Goal: Find specific page/section: Find specific page/section

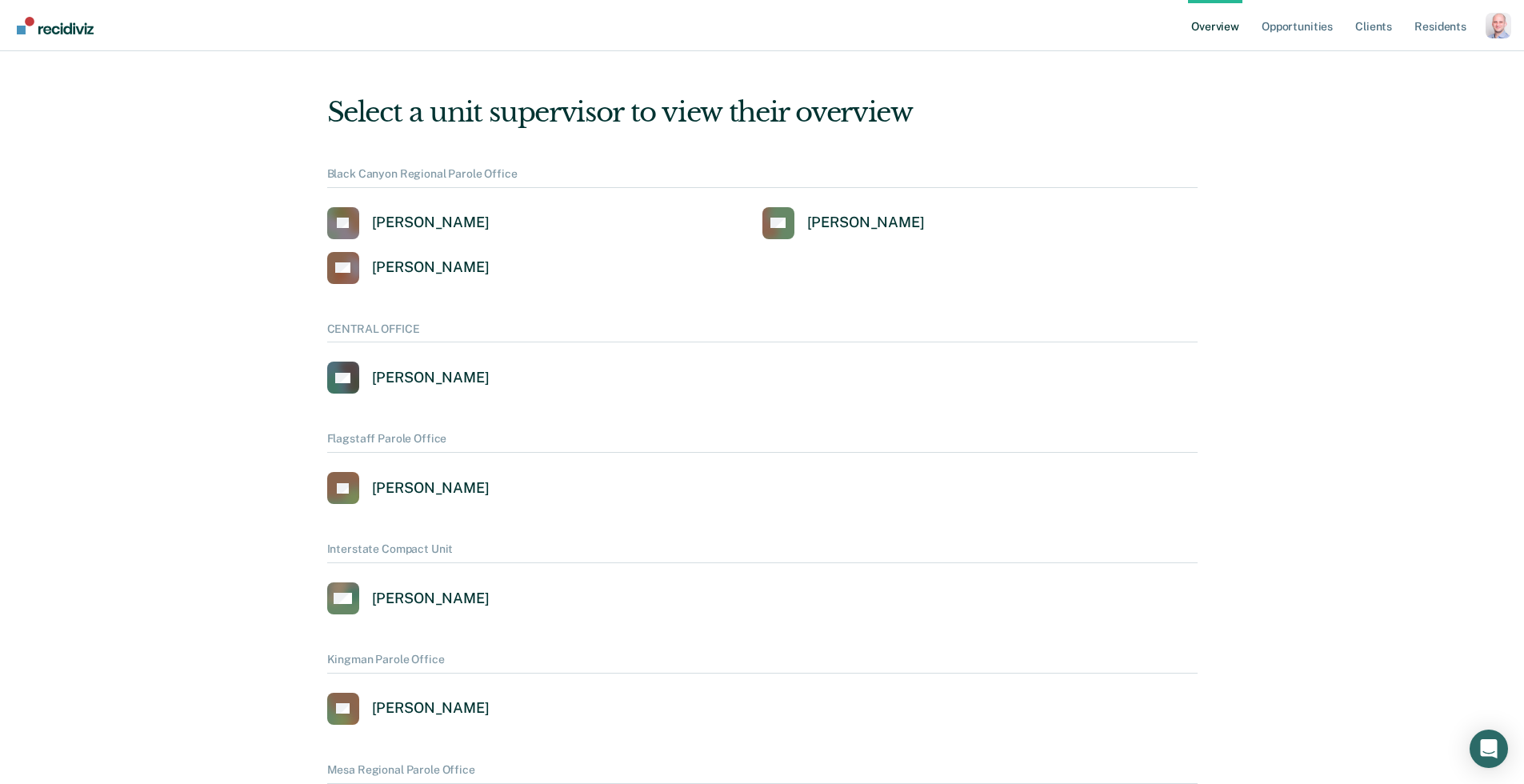
click at [1501, 26] on div "Profile dropdown button" at bounding box center [1499, 25] width 25 height 25
click at [1396, 62] on link "Profile" at bounding box center [1434, 64] width 129 height 13
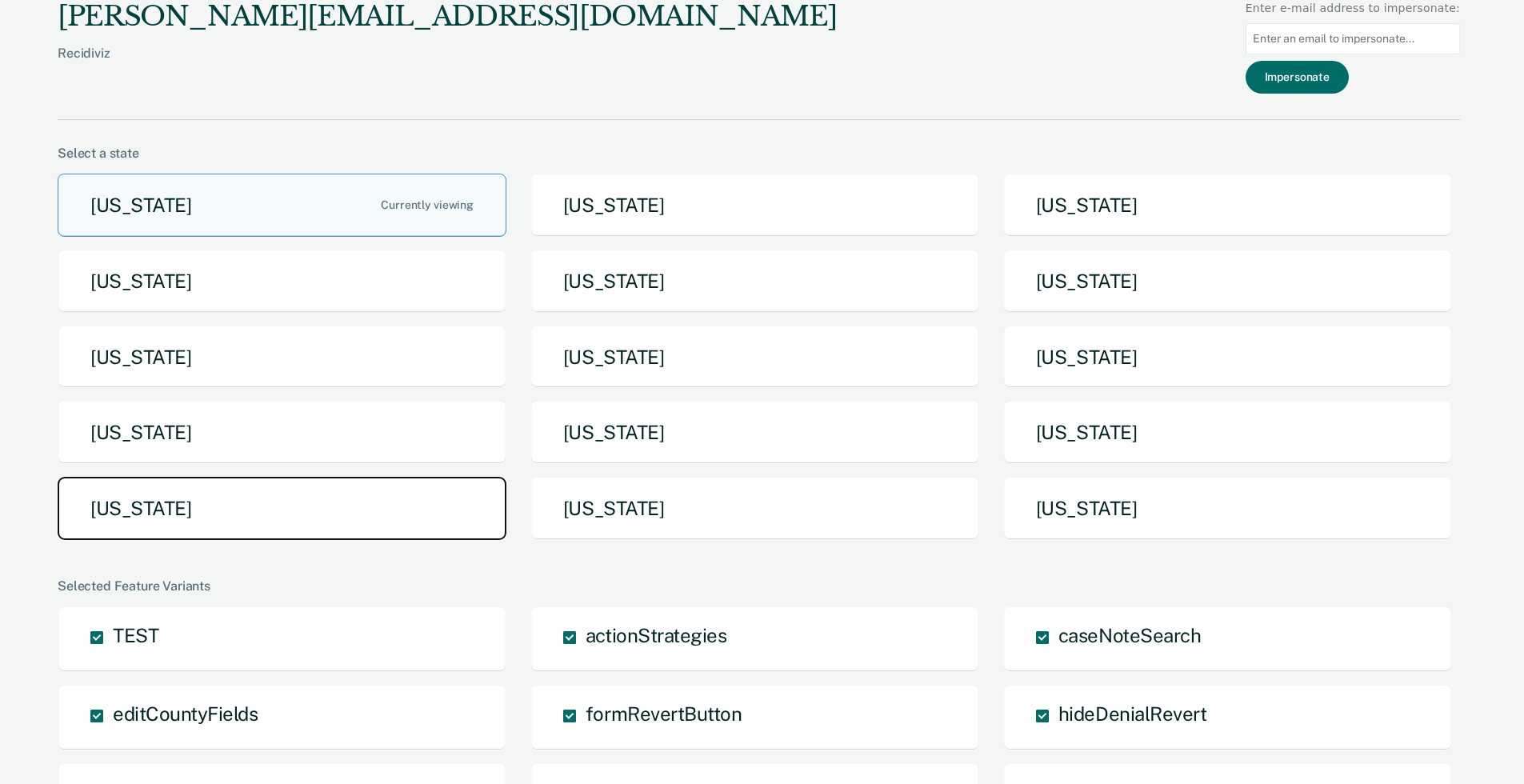
click at [337, 528] on button "[US_STATE]" at bounding box center [282, 507] width 449 height 64
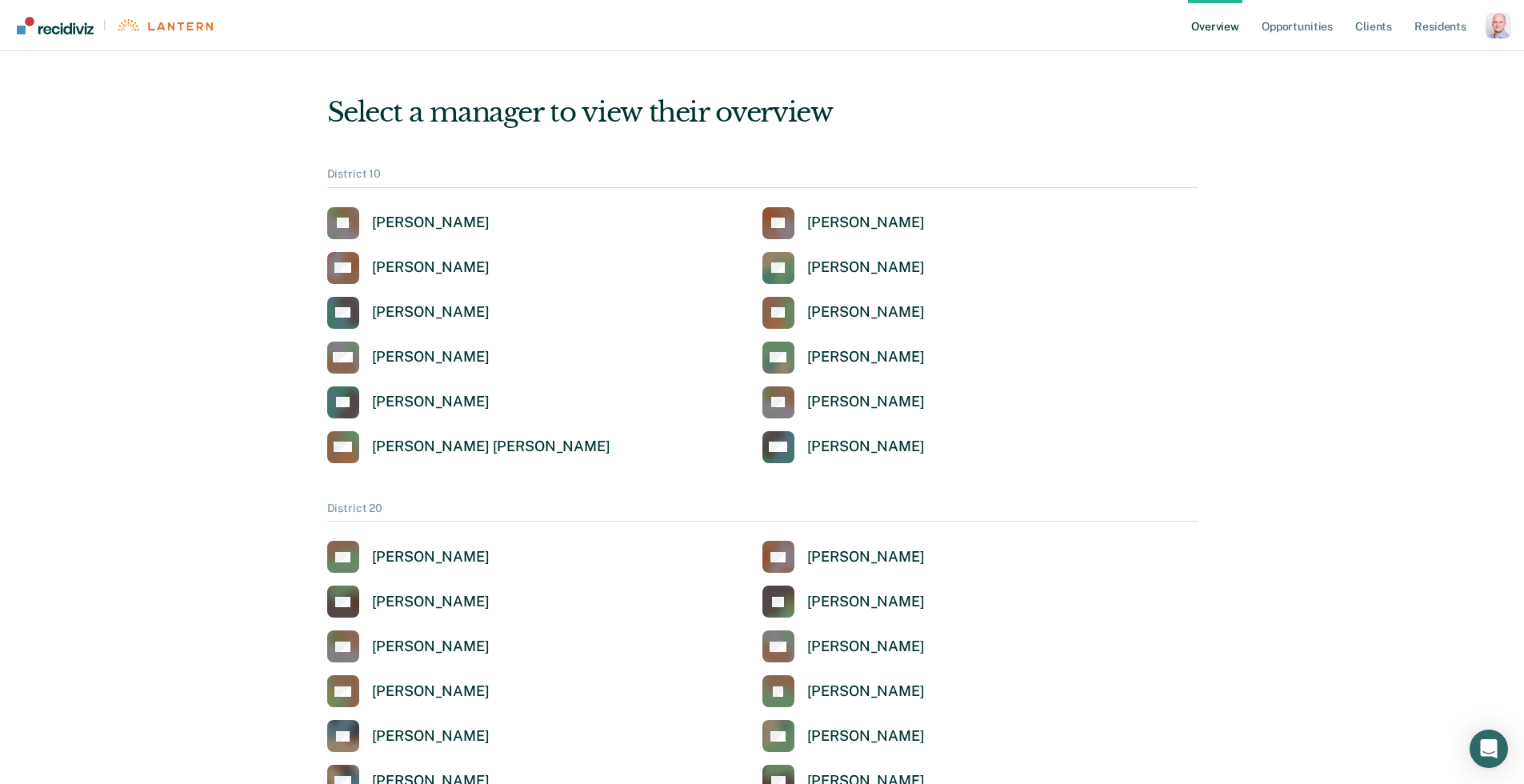
click at [1338, 22] on ul "Overview Opportunities Client s Resident s" at bounding box center [1337, 25] width 297 height 51
click at [1318, 19] on link "Opportunities" at bounding box center [1297, 25] width 77 height 51
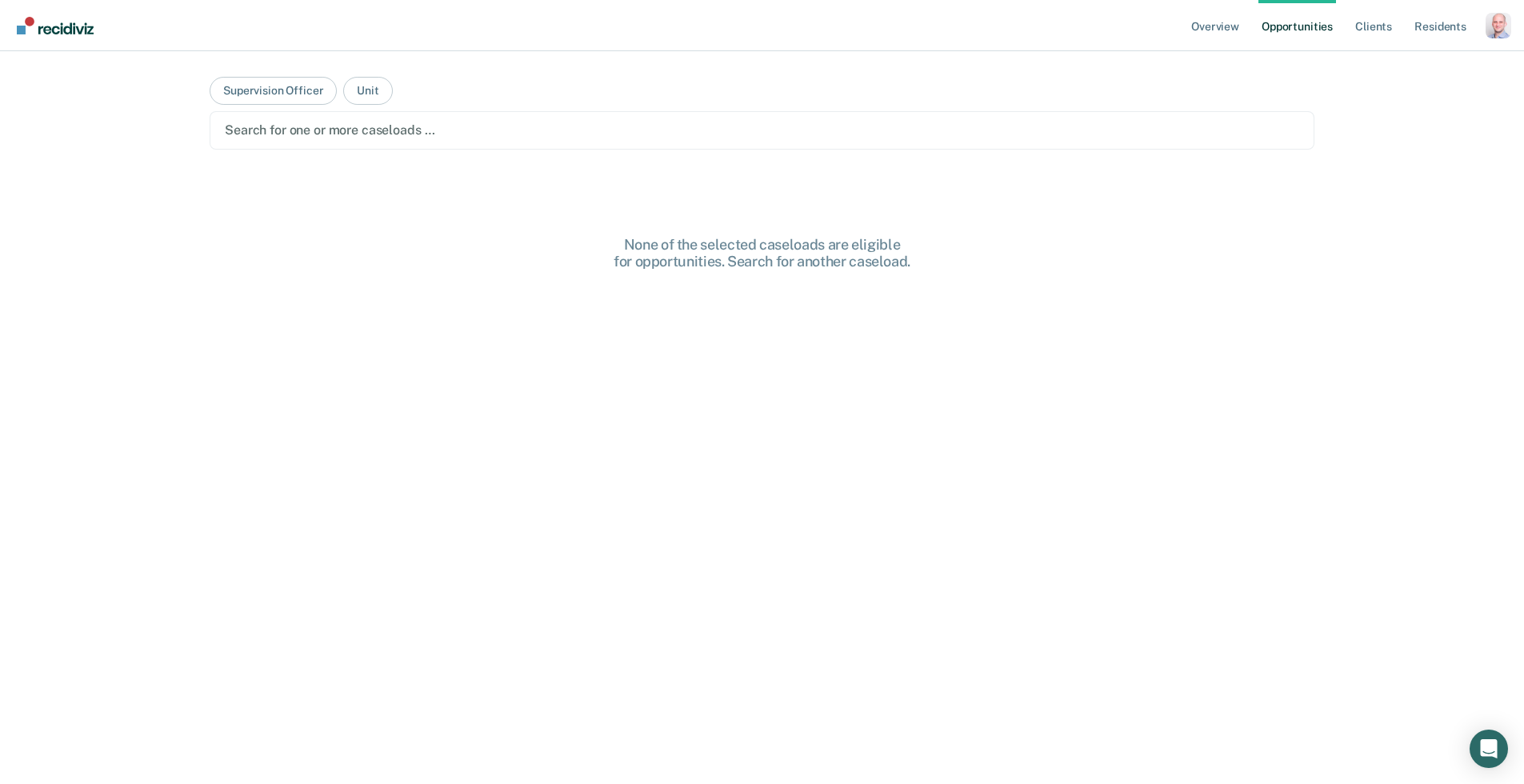
click at [341, 125] on div at bounding box center [762, 130] width 1074 height 19
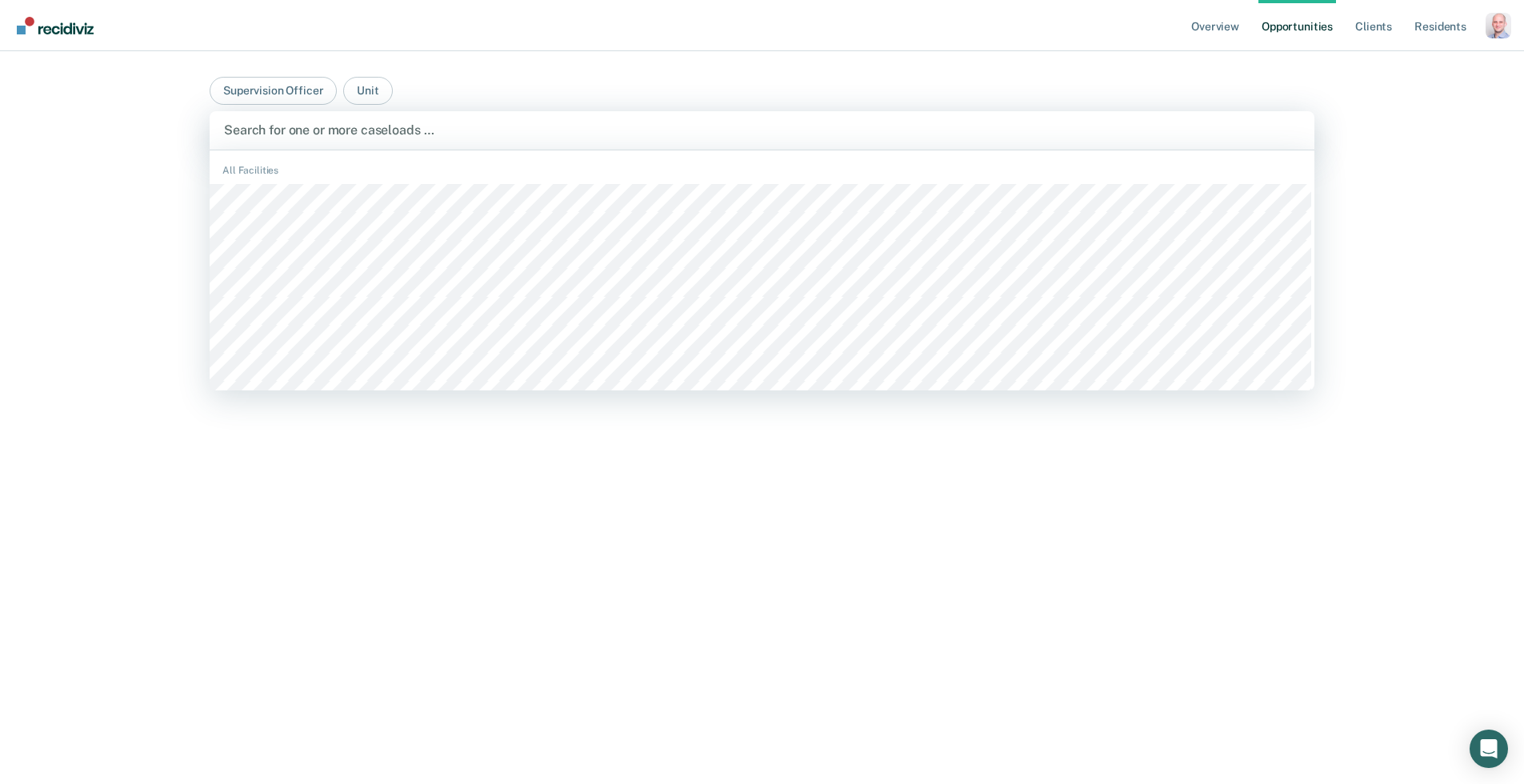
click at [459, 70] on main "Supervision Officer Unit BCCX / 21B, 2 of 1313. 1313 results available. Use Up …" at bounding box center [762, 398] width 1143 height 694
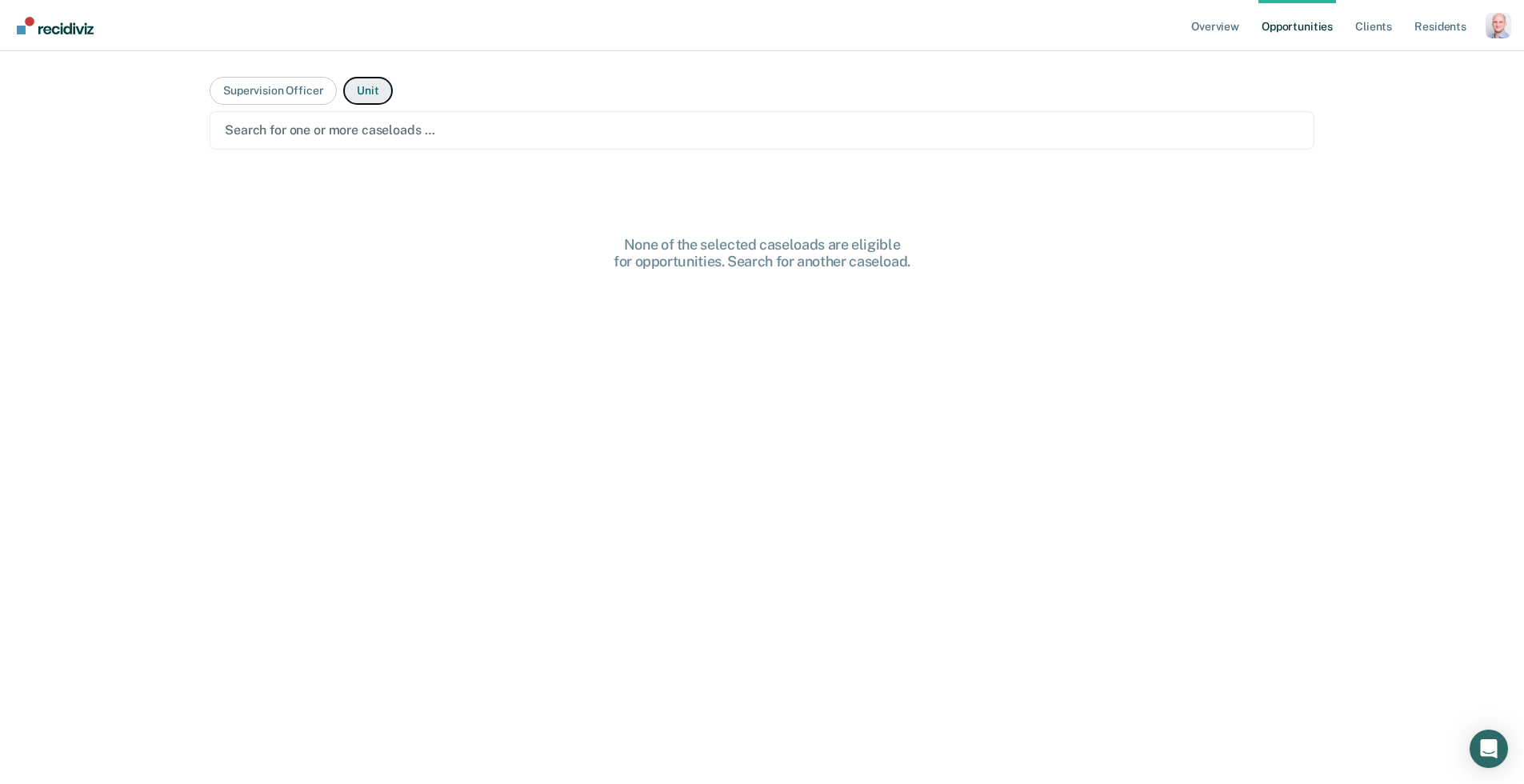
click at [345, 83] on button "Unit" at bounding box center [368, 91] width 49 height 28
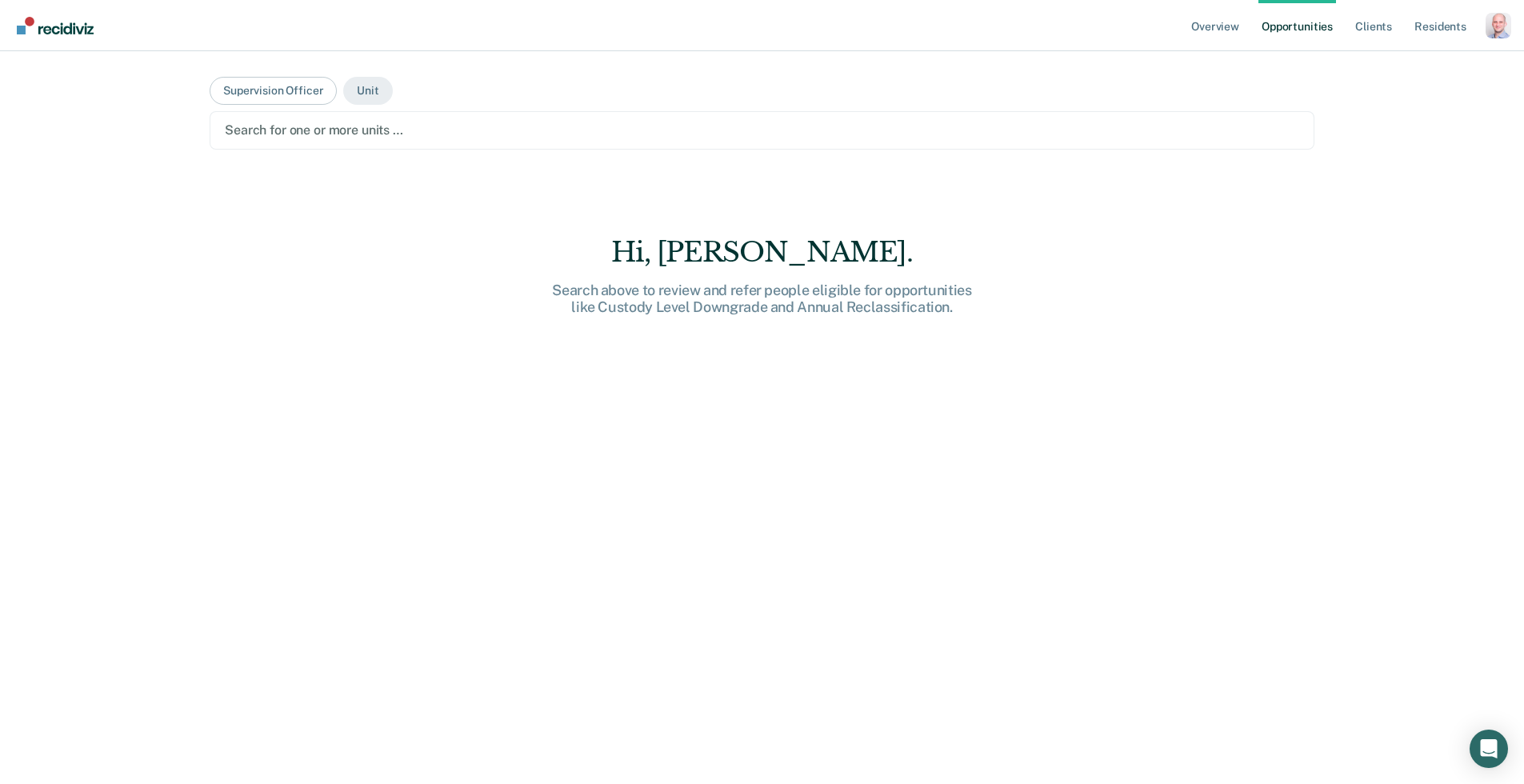
click at [480, 126] on div at bounding box center [762, 130] width 1074 height 19
click at [274, 96] on button "Supervision Officer" at bounding box center [273, 91] width 127 height 28
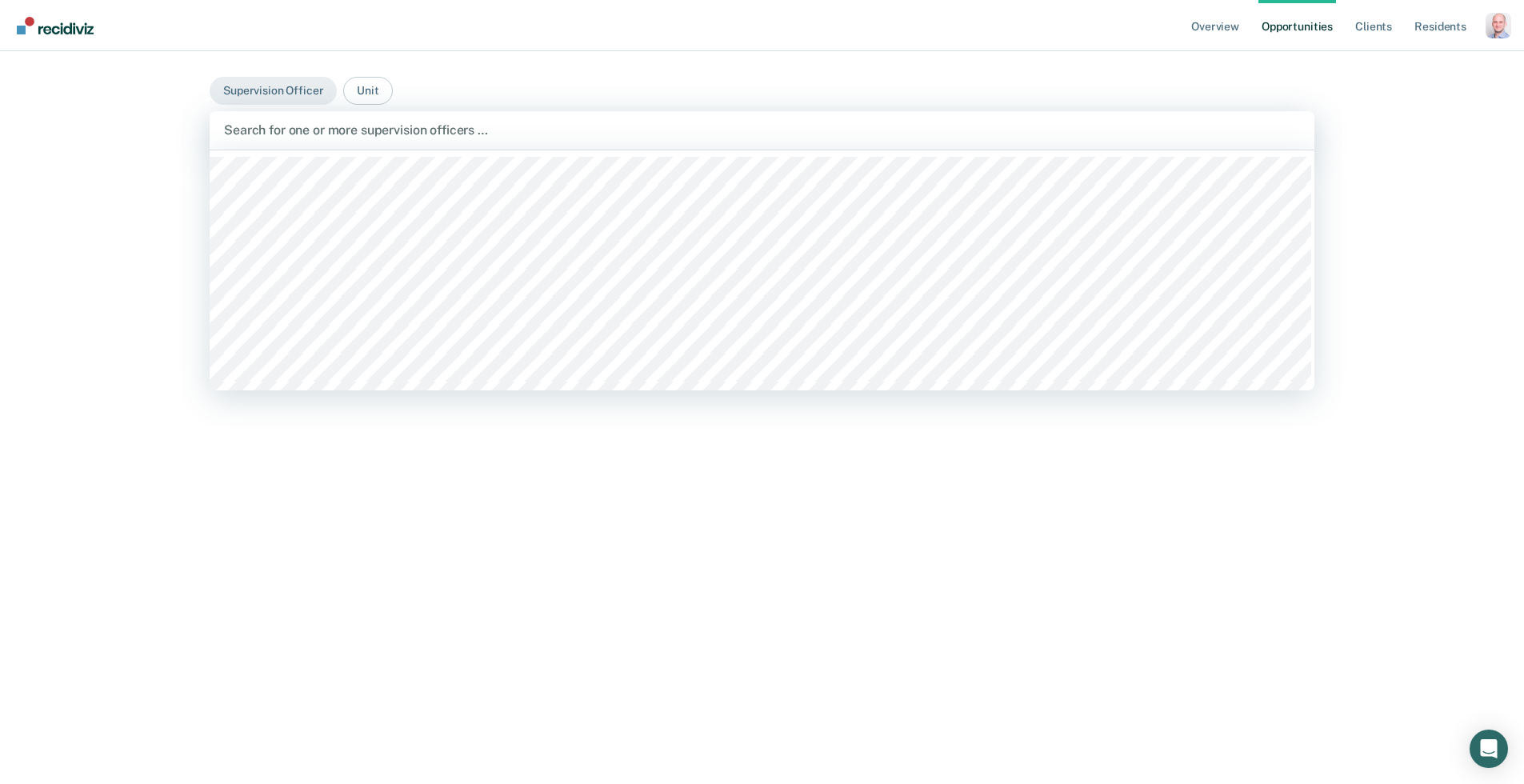
click at [383, 139] on div "Search for one or more supervision officers …" at bounding box center [761, 130] width 1079 height 22
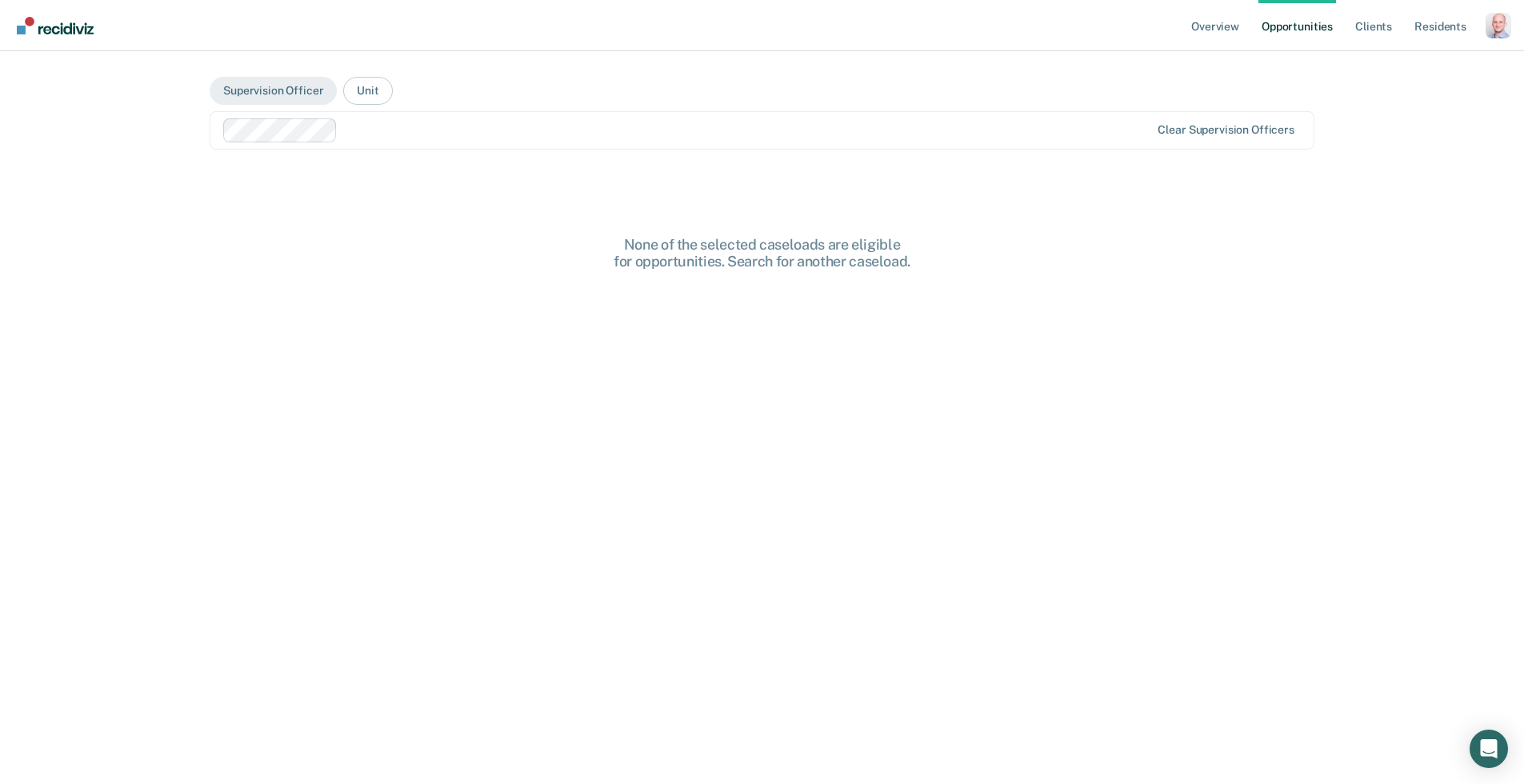
click at [450, 139] on div at bounding box center [747, 130] width 806 height 19
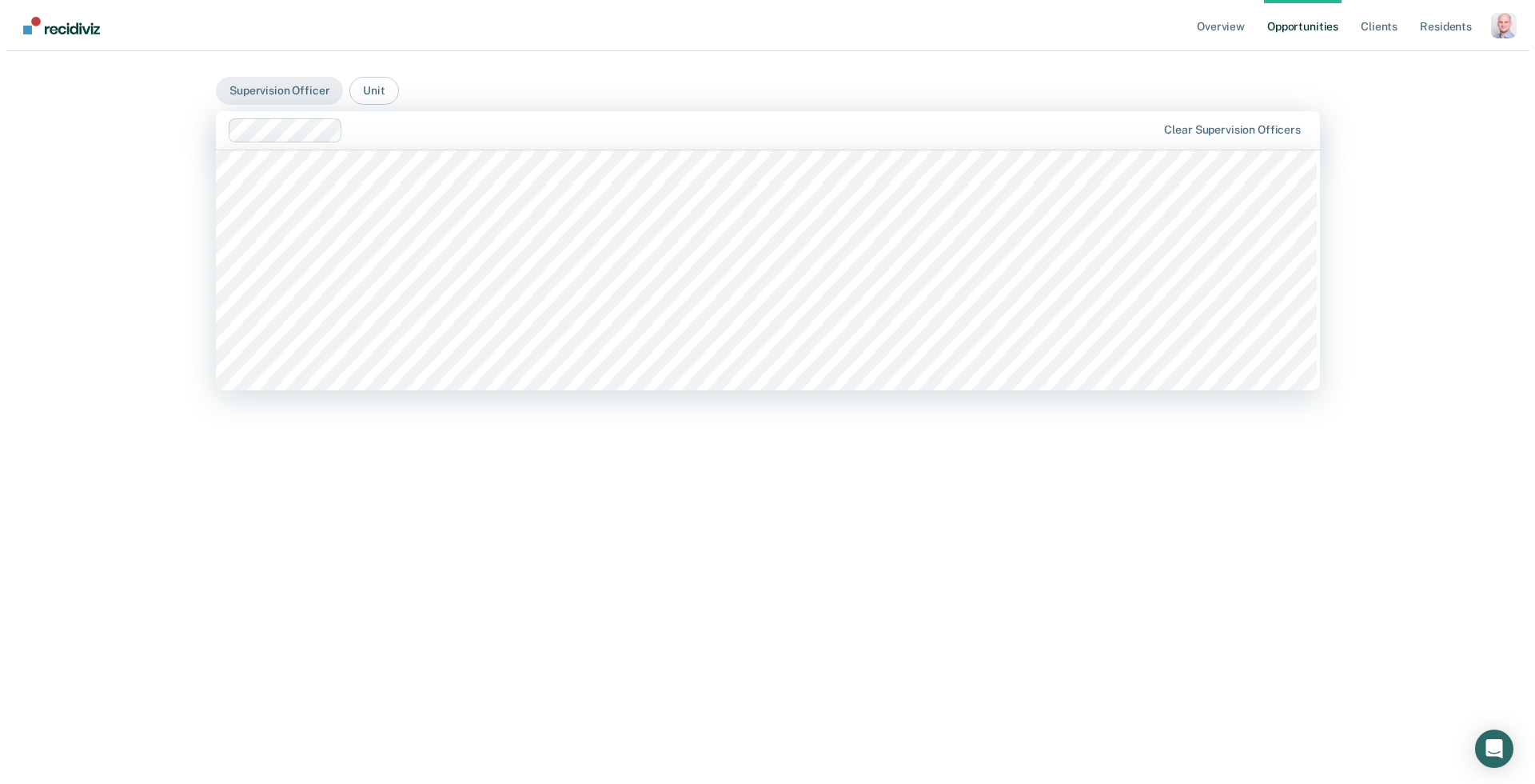
scroll to position [577, 0]
